Goal: Task Accomplishment & Management: Use online tool/utility

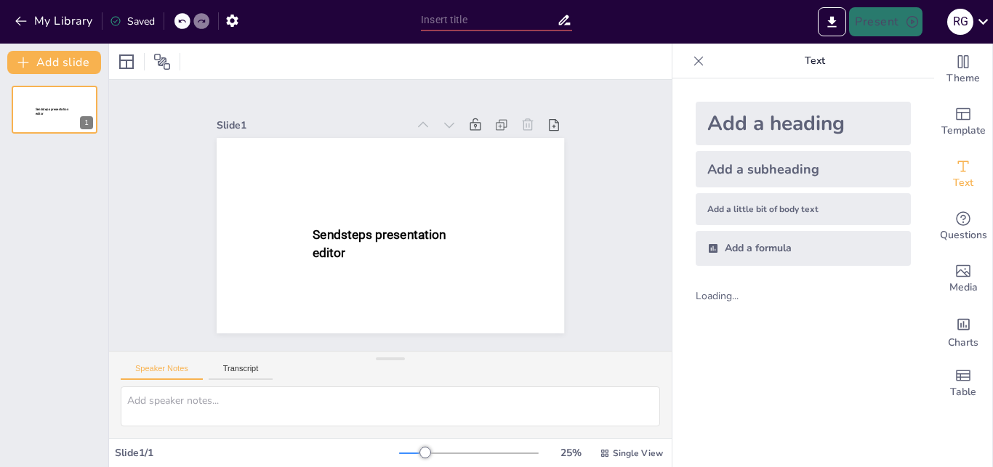
scroll to position [123, 0]
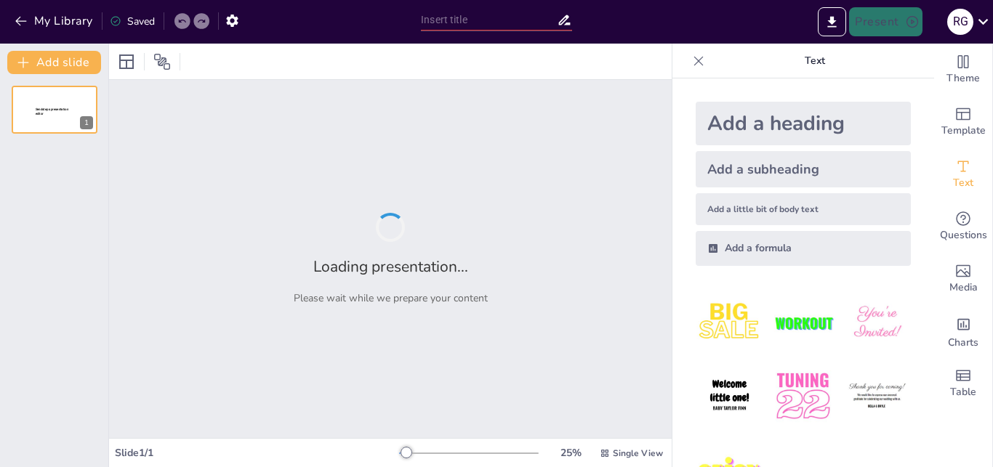
type input "Lineamientos para el Funcionamiento Efectivo de la Cooperadora Escolar"
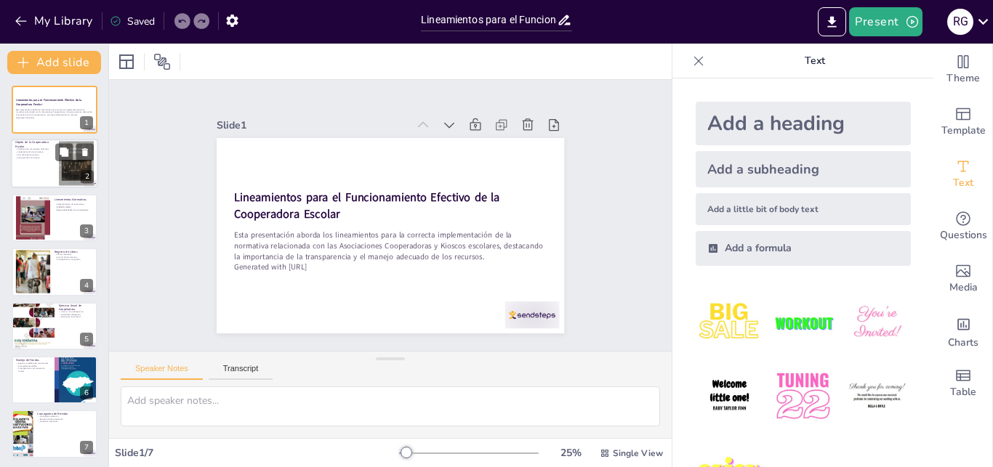
click at [31, 162] on div at bounding box center [54, 164] width 87 height 49
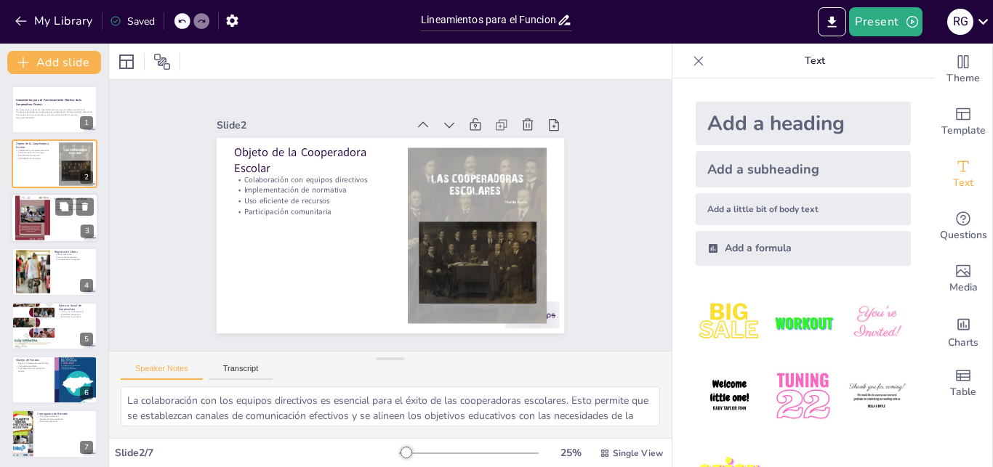
click at [52, 220] on div at bounding box center [54, 217] width 87 height 49
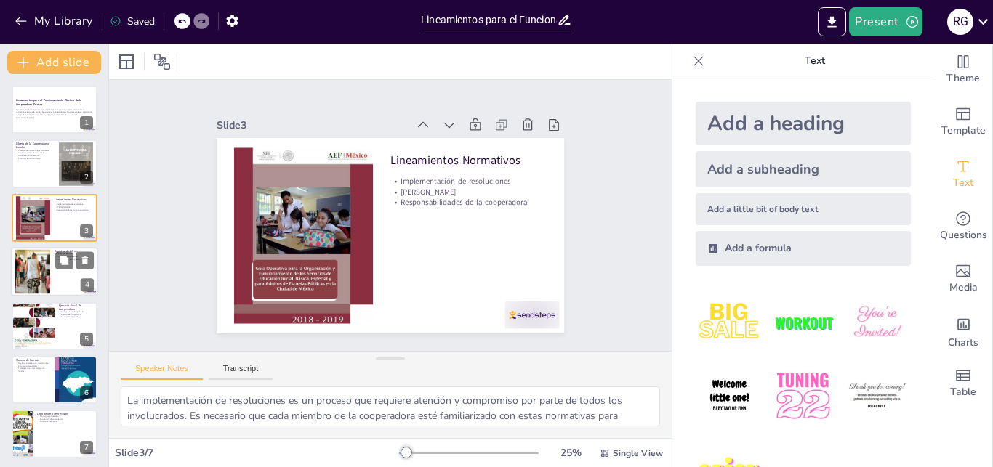
click at [68, 272] on div at bounding box center [54, 271] width 87 height 49
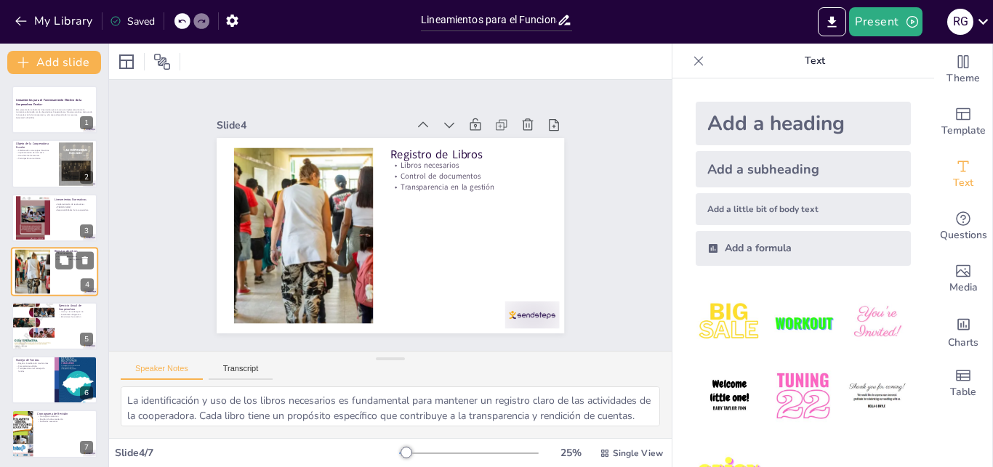
scroll to position [1, 0]
click at [65, 323] on button at bounding box center [63, 313] width 17 height 17
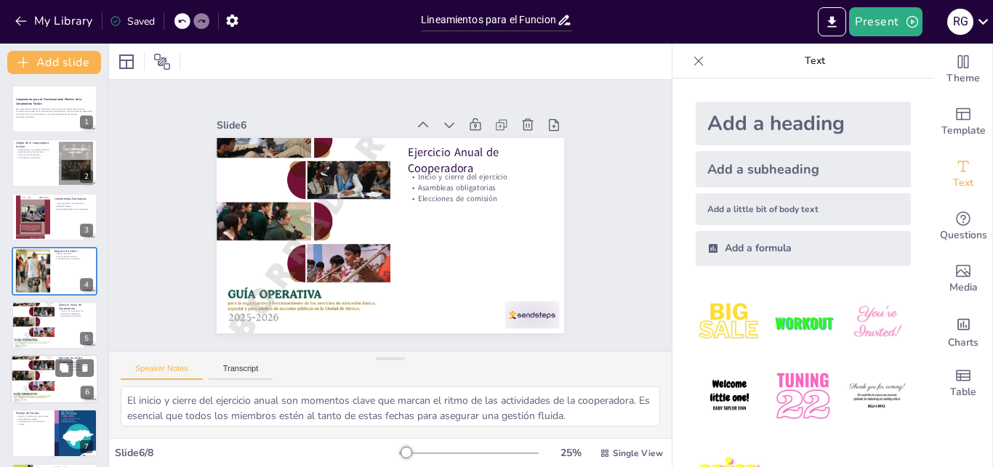
scroll to position [14, 0]
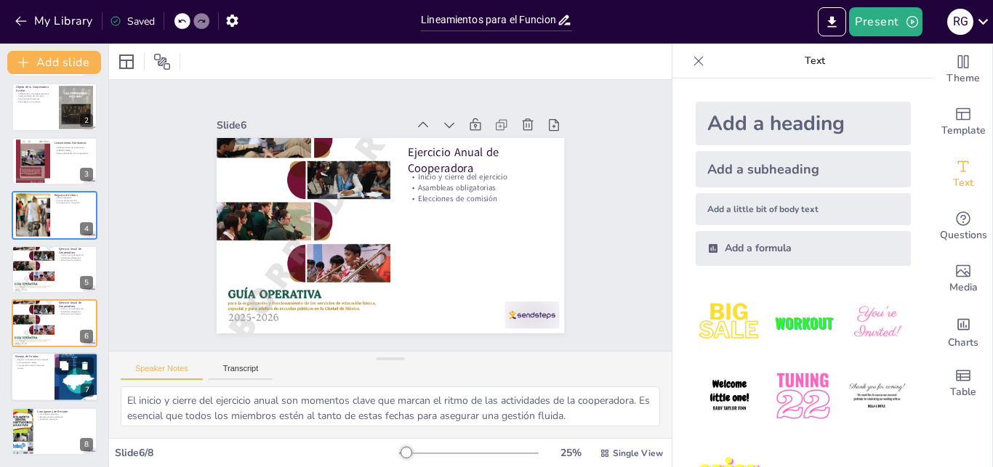
click at [42, 380] on div at bounding box center [54, 377] width 87 height 49
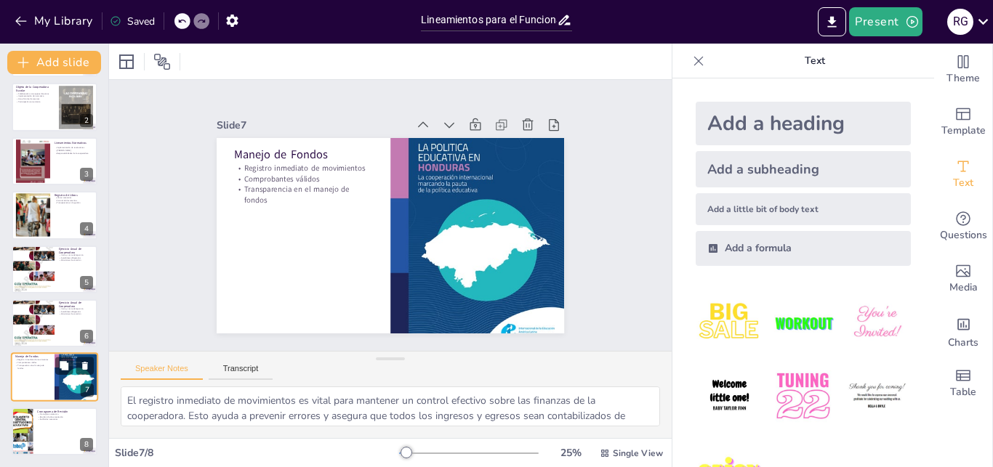
scroll to position [0, 0]
click at [52, 430] on div at bounding box center [54, 431] width 87 height 49
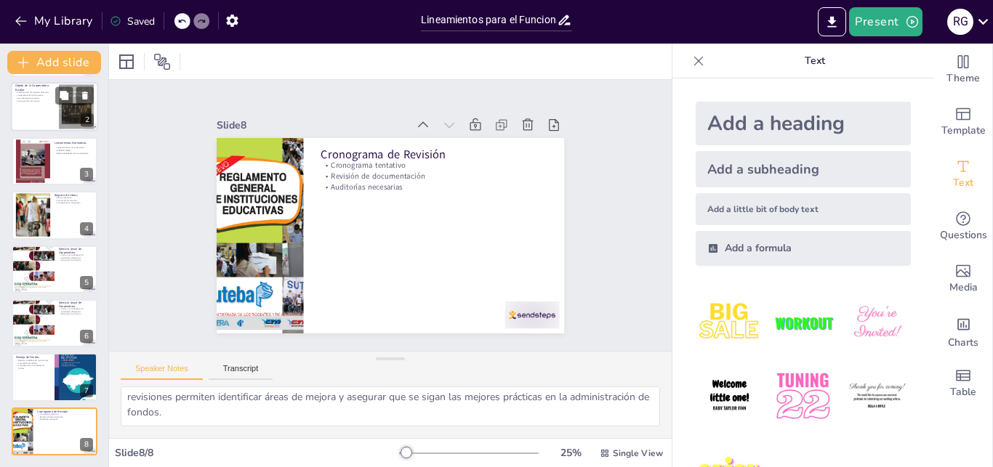
click at [54, 110] on div at bounding box center [54, 107] width 87 height 49
type textarea "La colaboración con los equipos directivos es esencial para el éxito de las coo…"
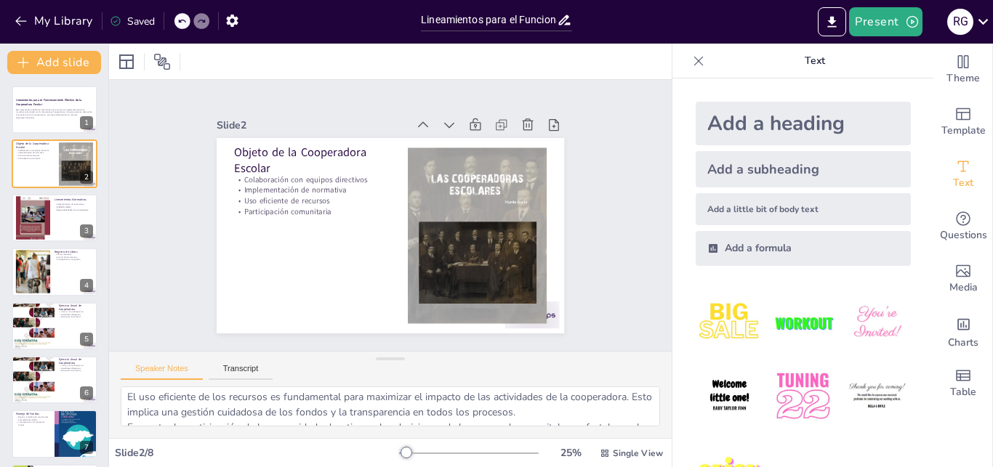
scroll to position [578, 0]
click at [39, 113] on p "Esta presentación aborda los lineamientos para la correcta implementación de la…" at bounding box center [54, 112] width 78 height 8
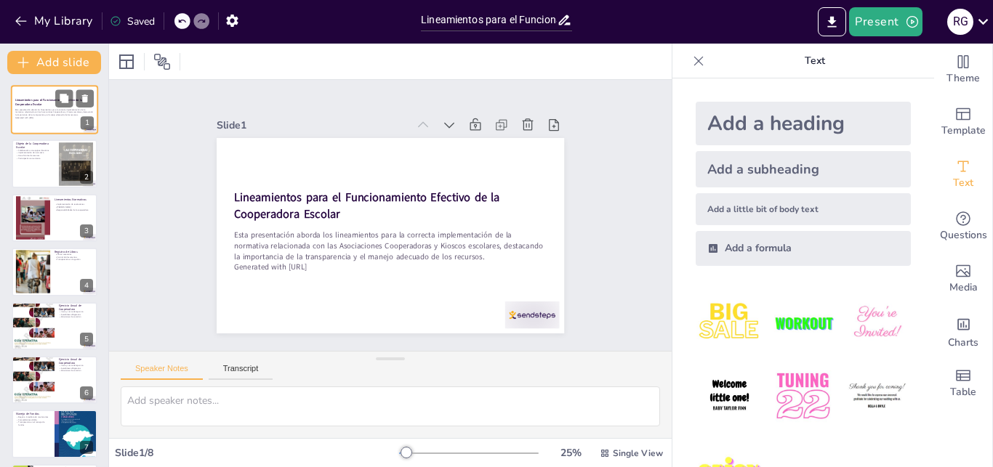
scroll to position [0, 0]
click at [39, 111] on p "Esta presentación aborda los lineamientos para la correcta implementación de la…" at bounding box center [54, 112] width 78 height 8
click at [54, 160] on div at bounding box center [54, 164] width 87 height 49
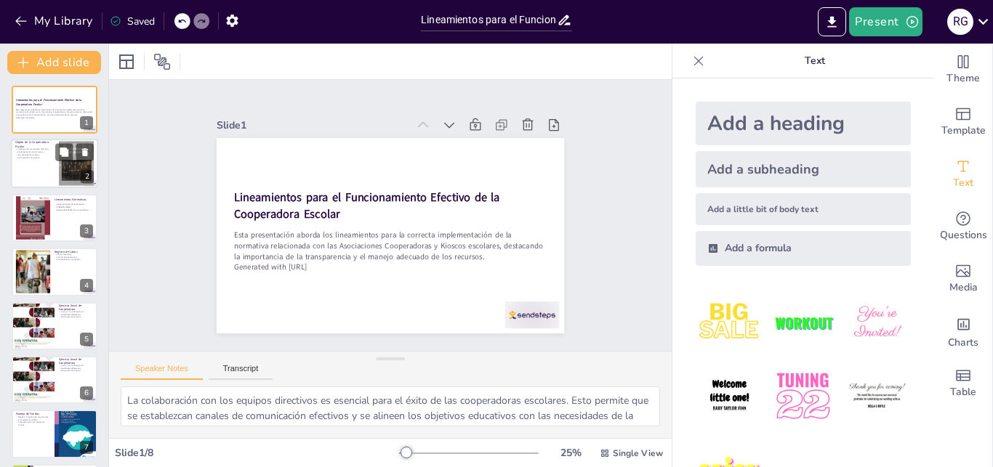
scroll to position [0, 0]
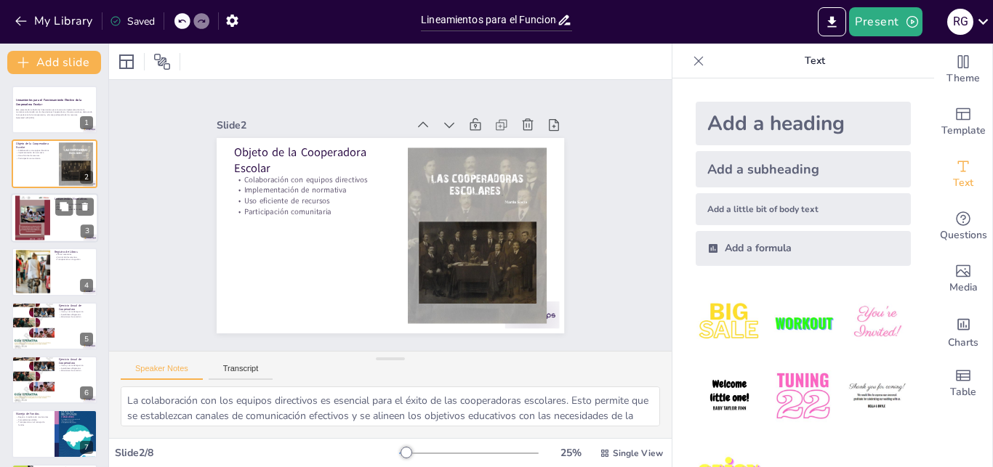
click at [56, 234] on div at bounding box center [54, 217] width 87 height 49
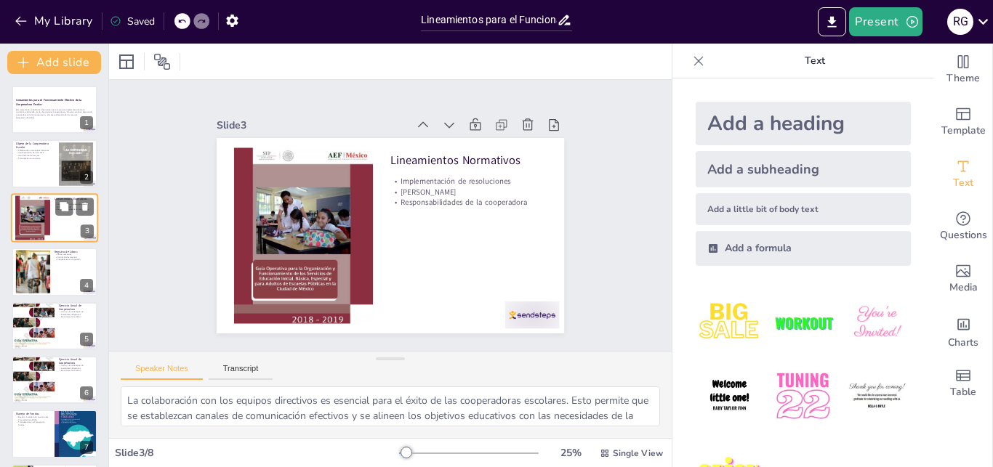
type textarea "La implementación de resoluciones es un proceso que requiere atención y comprom…"
click at [274, 244] on div at bounding box center [301, 226] width 157 height 193
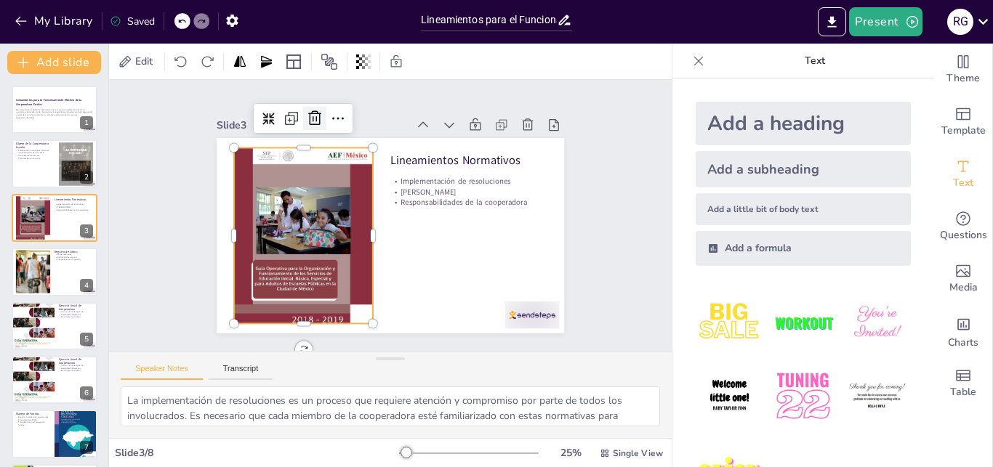
click at [308, 114] on icon at bounding box center [314, 118] width 13 height 15
